Goal: Navigation & Orientation: Find specific page/section

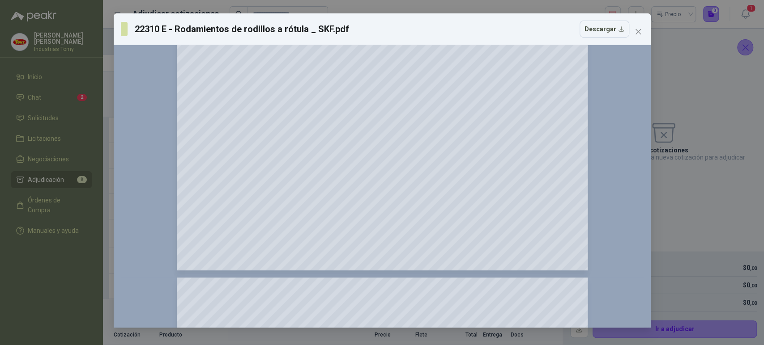
scroll to position [298, 0]
